Goal: Understand process/instructions

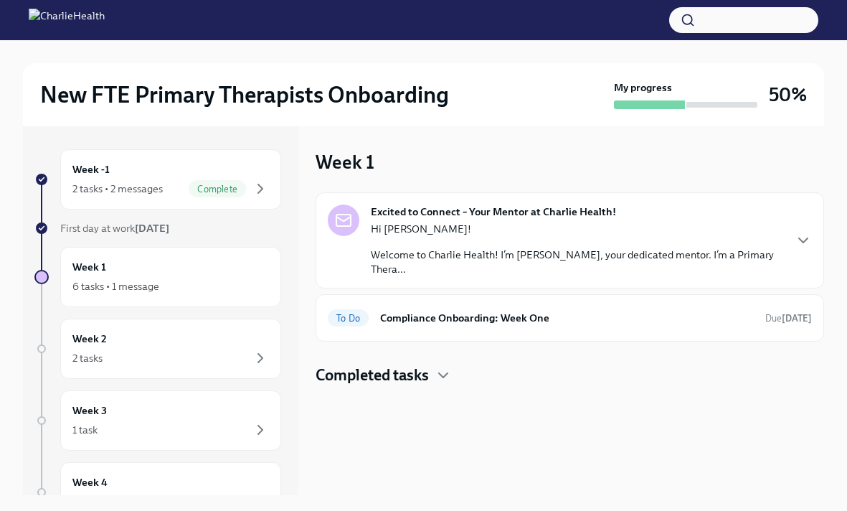
click at [490, 237] on div "Hi [PERSON_NAME]! Welcome to Charlie Health! I’m [PERSON_NAME], your dedicated …" at bounding box center [577, 249] width 412 height 54
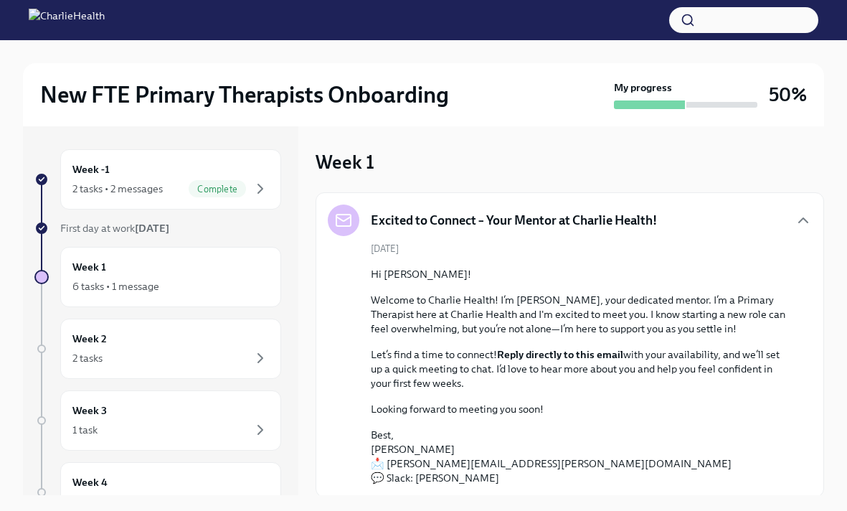
scroll to position [100, 0]
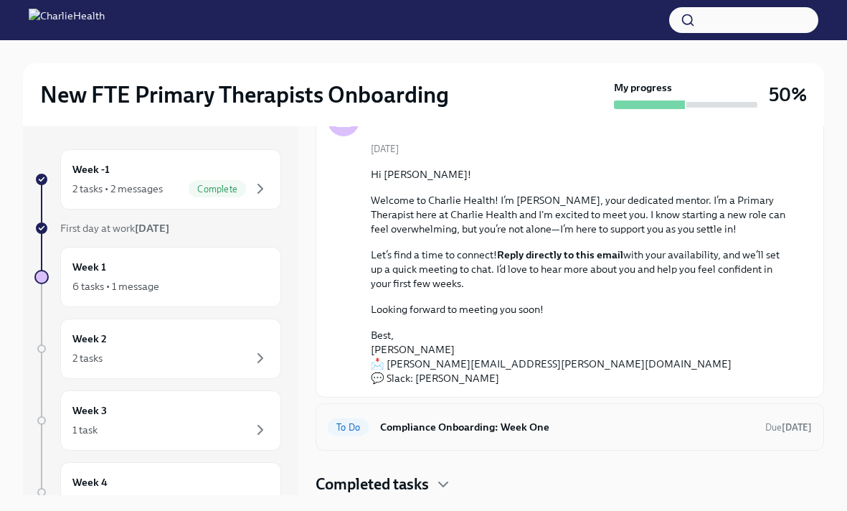
click at [431, 442] on div "To Do Compliance Onboarding: Week One Due [DATE]" at bounding box center [569, 426] width 508 height 47
click at [427, 425] on h6 "Compliance Onboarding: Week One" at bounding box center [567, 427] width 374 height 16
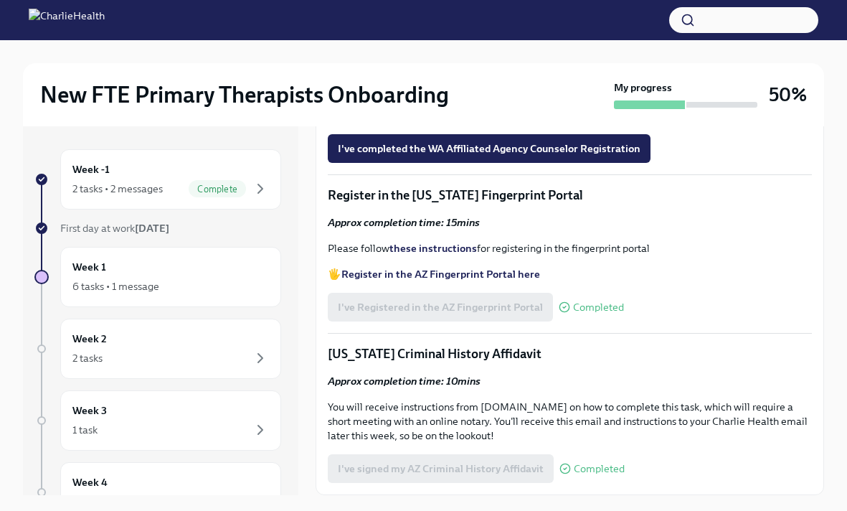
scroll to position [1831, 0]
click at [566, 189] on p "Register in the [US_STATE] Fingerprint Portal" at bounding box center [570, 194] width 484 height 17
drag, startPoint x: 573, startPoint y: 196, endPoint x: 328, endPoint y: 195, distance: 245.2
click at [328, 195] on p "Register in the [US_STATE] Fingerprint Portal" at bounding box center [570, 194] width 484 height 17
copy p "Register in the [US_STATE] Fingerprint Portal"
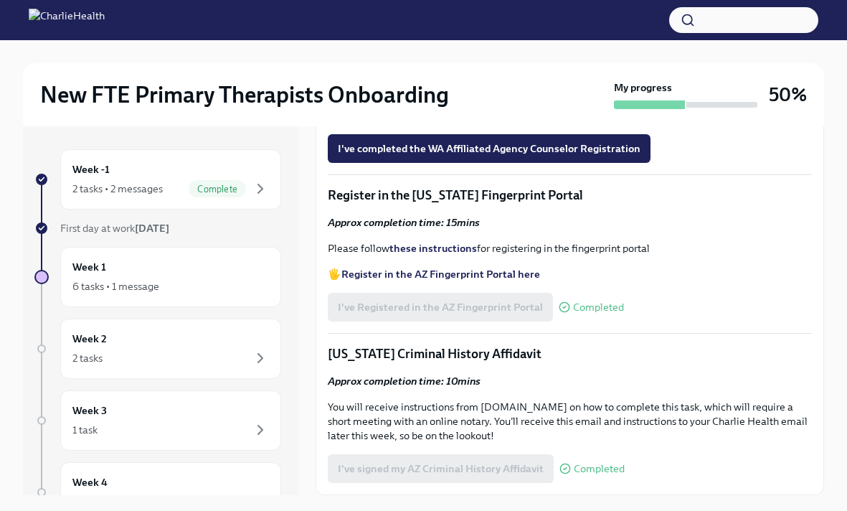
click at [377, 255] on p "Please follow these instructions for registering in the fingerprint portal" at bounding box center [570, 248] width 484 height 14
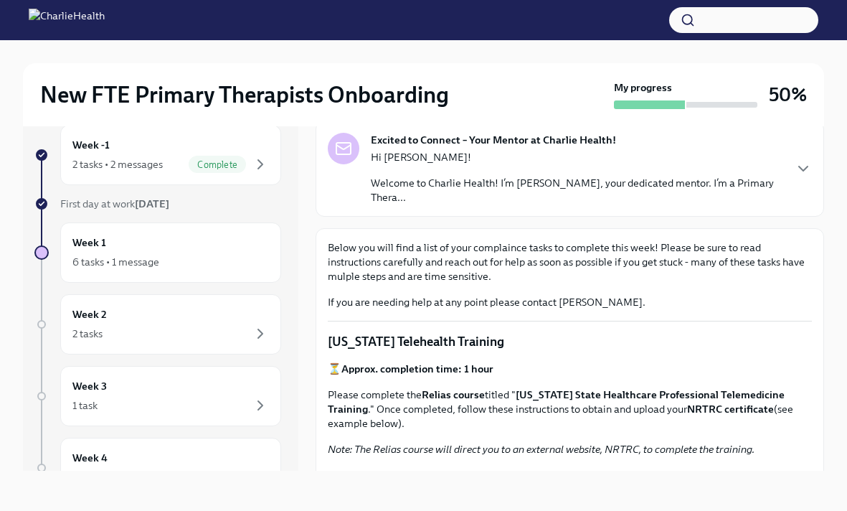
scroll to position [0, 0]
